Goal: Answer question/provide support

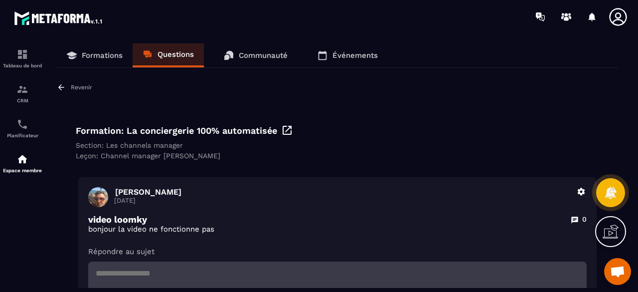
click at [165, 52] on p "Questions" at bounding box center [176, 54] width 36 height 9
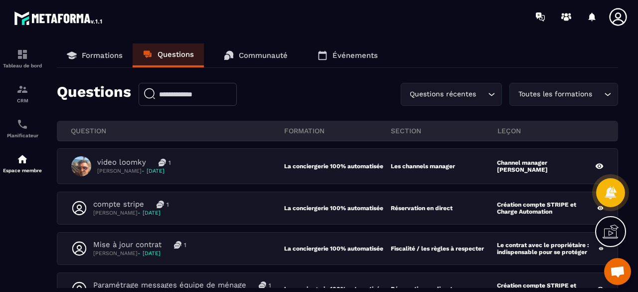
click at [105, 59] on link "Formations" at bounding box center [95, 55] width 76 height 24
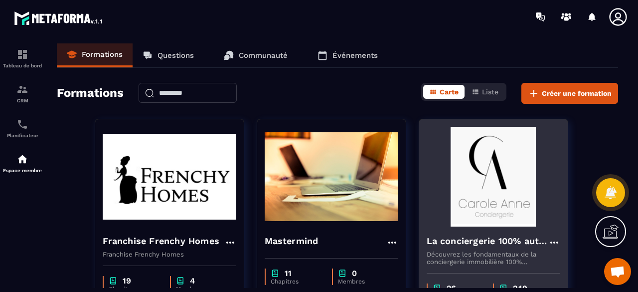
click at [514, 174] on img at bounding box center [494, 177] width 134 height 100
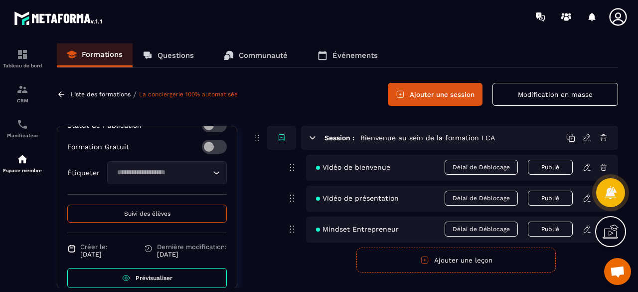
scroll to position [411, 0]
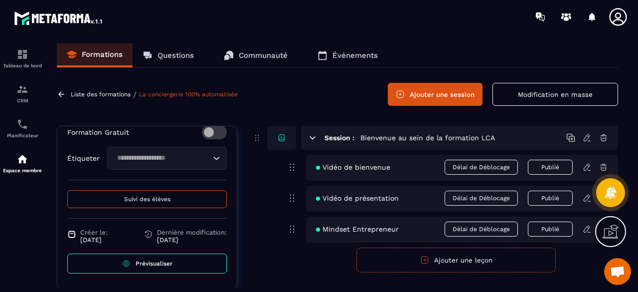
click at [163, 200] on span "Suivi des élèves" at bounding box center [147, 198] width 46 height 7
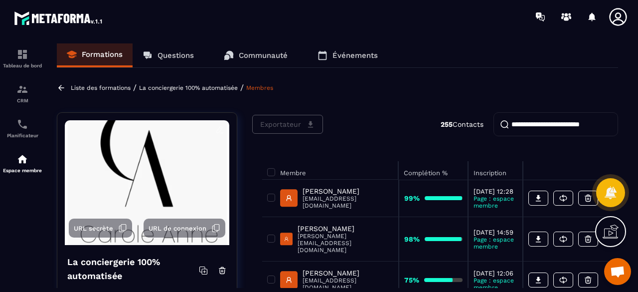
click at [539, 120] on input "search" at bounding box center [556, 124] width 125 height 24
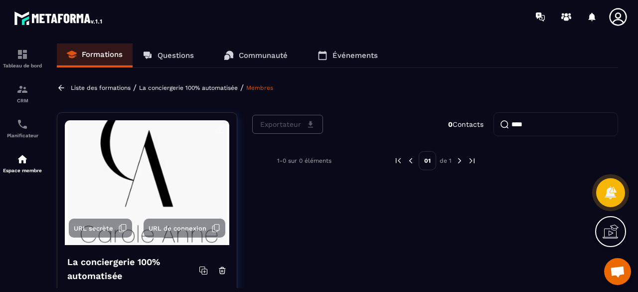
drag, startPoint x: 546, startPoint y: 125, endPoint x: 488, endPoint y: 122, distance: 57.5
click at [488, 122] on div "Exportateur 0 Contacts ****" at bounding box center [435, 124] width 366 height 24
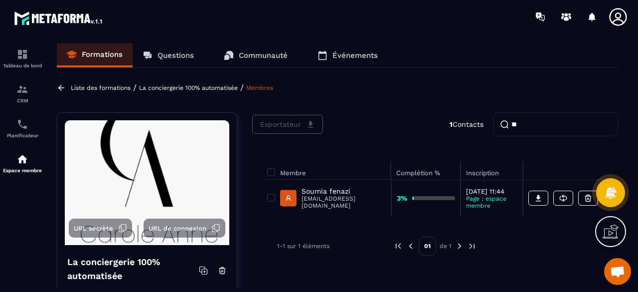
type input "*"
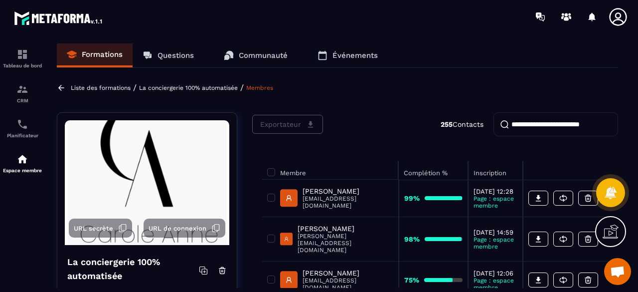
click at [181, 58] on p "Questions" at bounding box center [176, 55] width 36 height 9
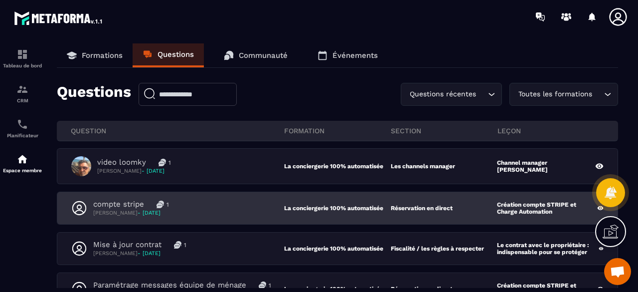
scroll to position [50, 0]
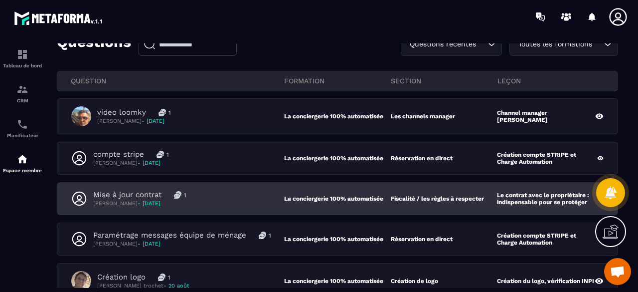
click at [226, 200] on div "Mise à jour contrat 1 Angélique Blanc - 23 août" at bounding box center [177, 198] width 213 height 17
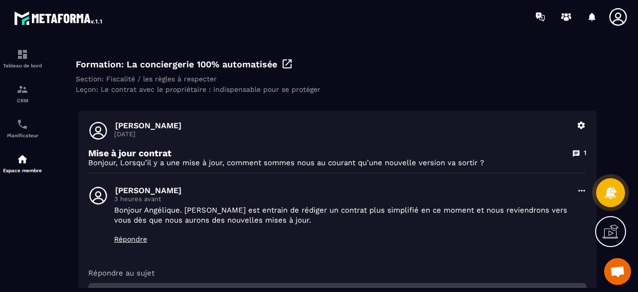
scroll to position [100, 0]
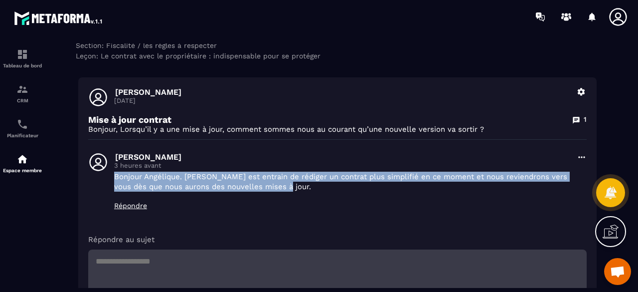
drag, startPoint x: 112, startPoint y: 176, endPoint x: 338, endPoint y: 194, distance: 226.7
click at [338, 194] on div "Maeva Leblanc 3 heures avant Bonjour Angélique. Dimitri est entrain de rédiger …" at bounding box center [337, 185] width 499 height 67
copy p "Bonjour Angélique. Dimitri est entrain de rédiger un contrat plus simplifié en …"
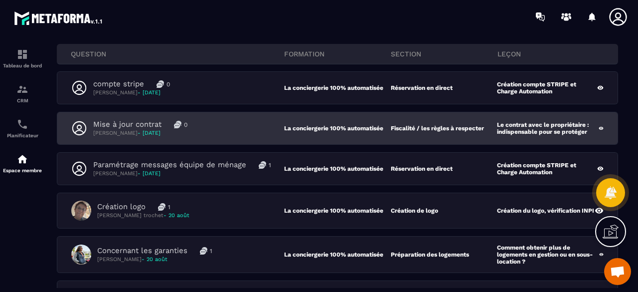
scroll to position [100, 0]
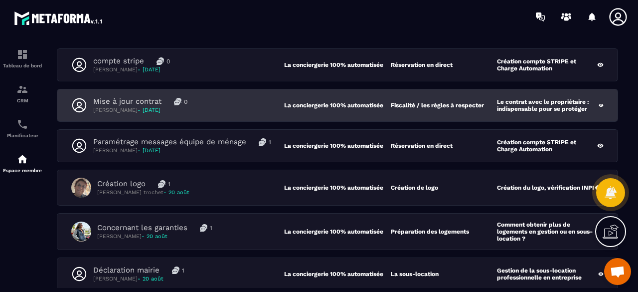
click at [263, 111] on div "Mise à jour contrat 0 [PERSON_NAME] - [DATE]" at bounding box center [177, 105] width 213 height 17
click at [212, 116] on div "Mise à jour contrat 0 [PERSON_NAME] - [DATE] La conciergerie 100% automatisée F…" at bounding box center [337, 105] width 561 height 32
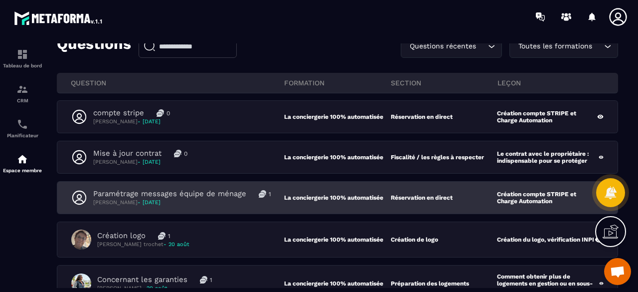
scroll to position [0, 0]
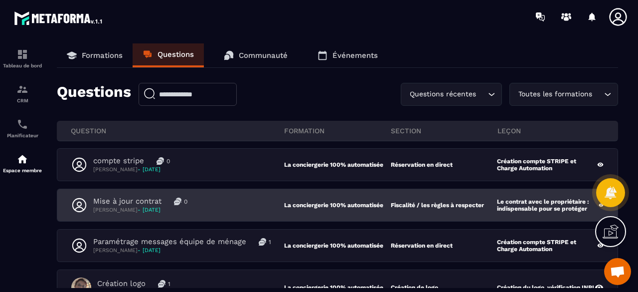
click at [251, 217] on div "Mise à jour contrat 0 [PERSON_NAME] - [DATE] La conciergerie 100% automatisée F…" at bounding box center [337, 205] width 561 height 32
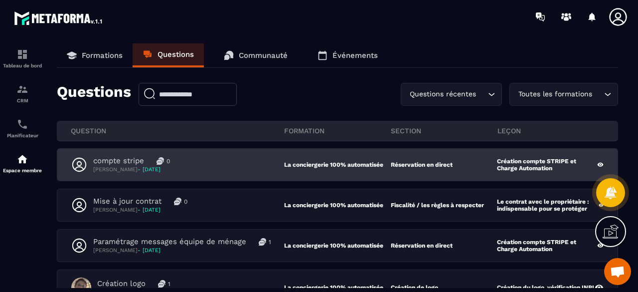
click at [238, 175] on div "compte stripe 0 [PERSON_NAME] - [DATE] La conciergerie 100% automatisée Réserva…" at bounding box center [337, 165] width 561 height 32
